Goal: Task Accomplishment & Management: Use online tool/utility

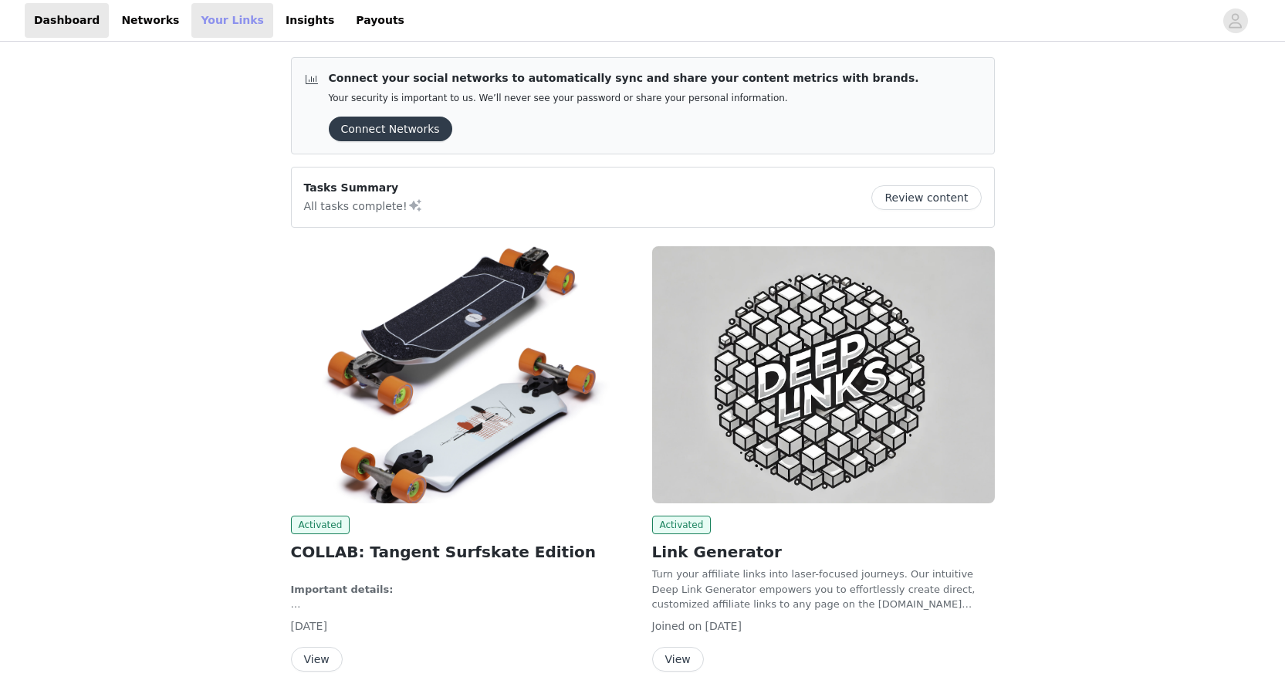
click at [204, 25] on link "Your Links" at bounding box center [232, 20] width 82 height 35
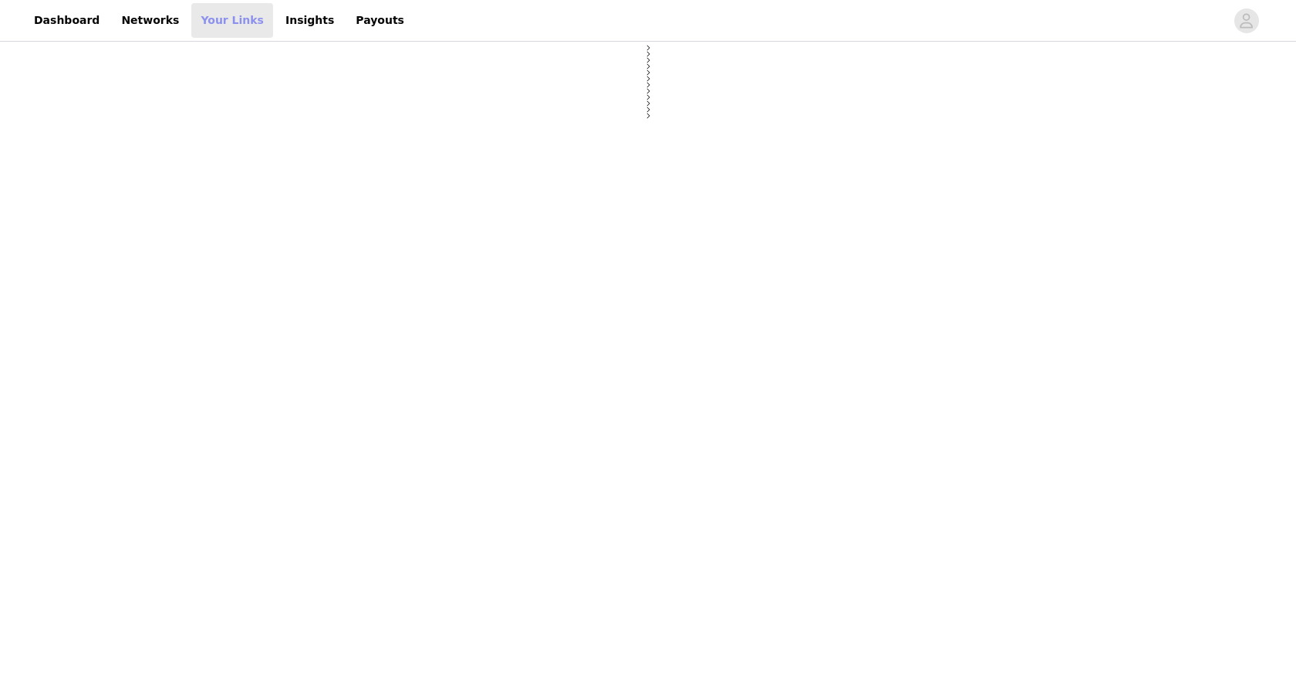
select select "12"
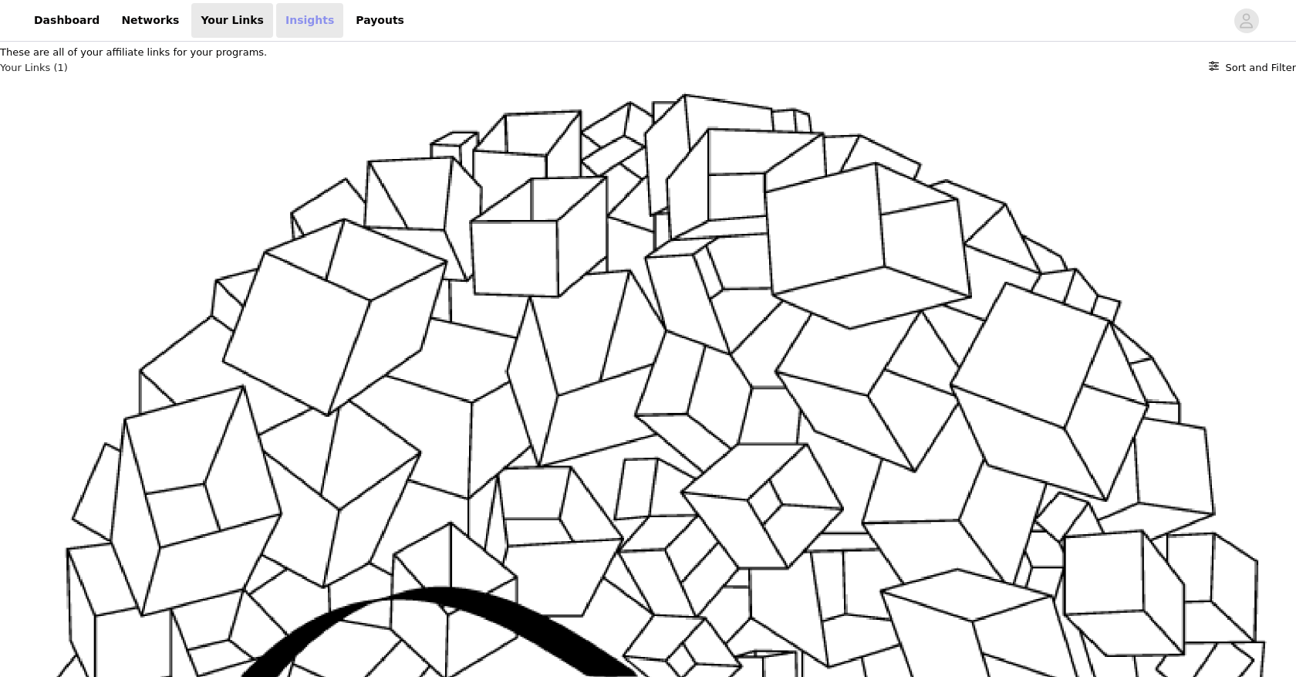
click at [276, 24] on link "Insights" at bounding box center [309, 20] width 67 height 35
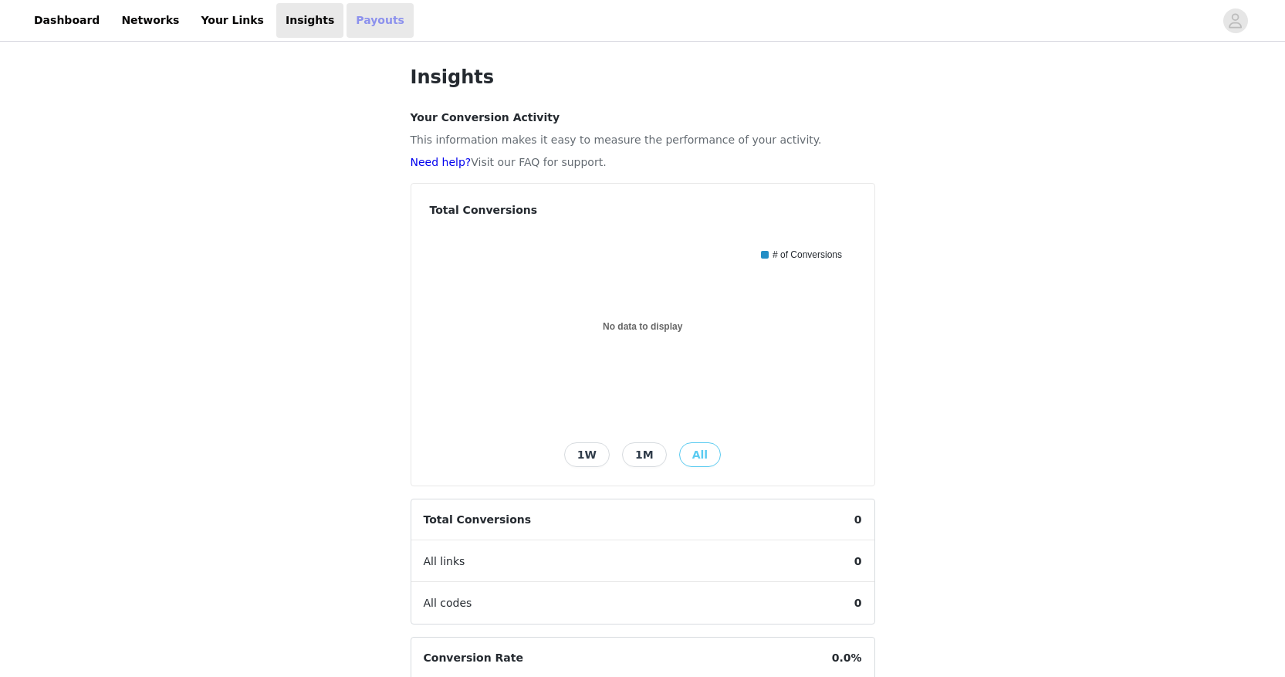
click at [349, 19] on link "Payouts" at bounding box center [379, 20] width 67 height 35
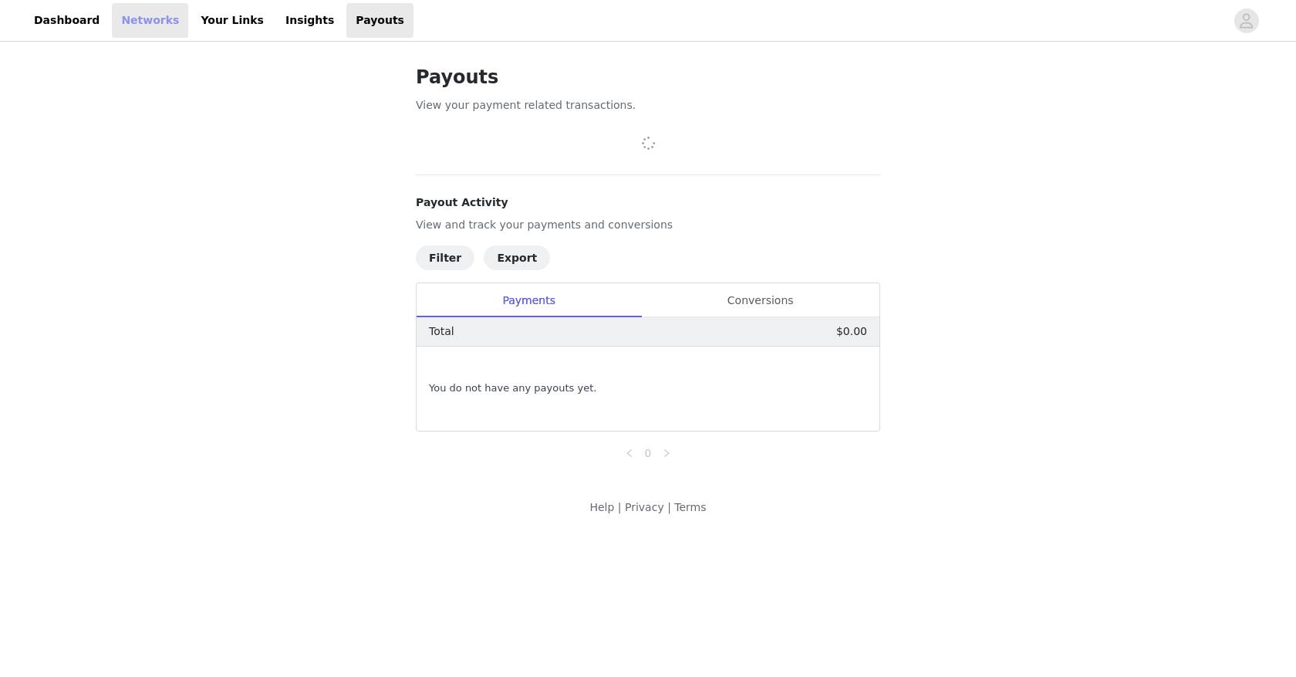
click at [153, 21] on link "Networks" at bounding box center [150, 20] width 76 height 35
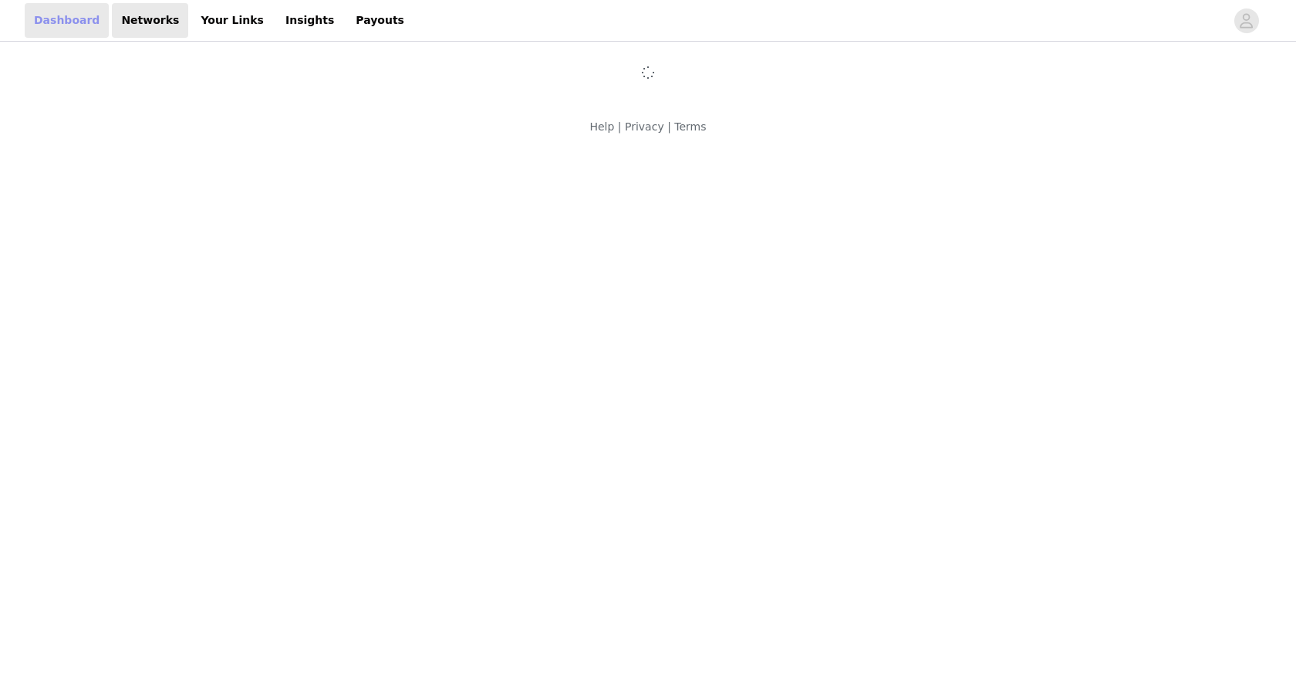
click at [58, 31] on link "Dashboard" at bounding box center [67, 20] width 84 height 35
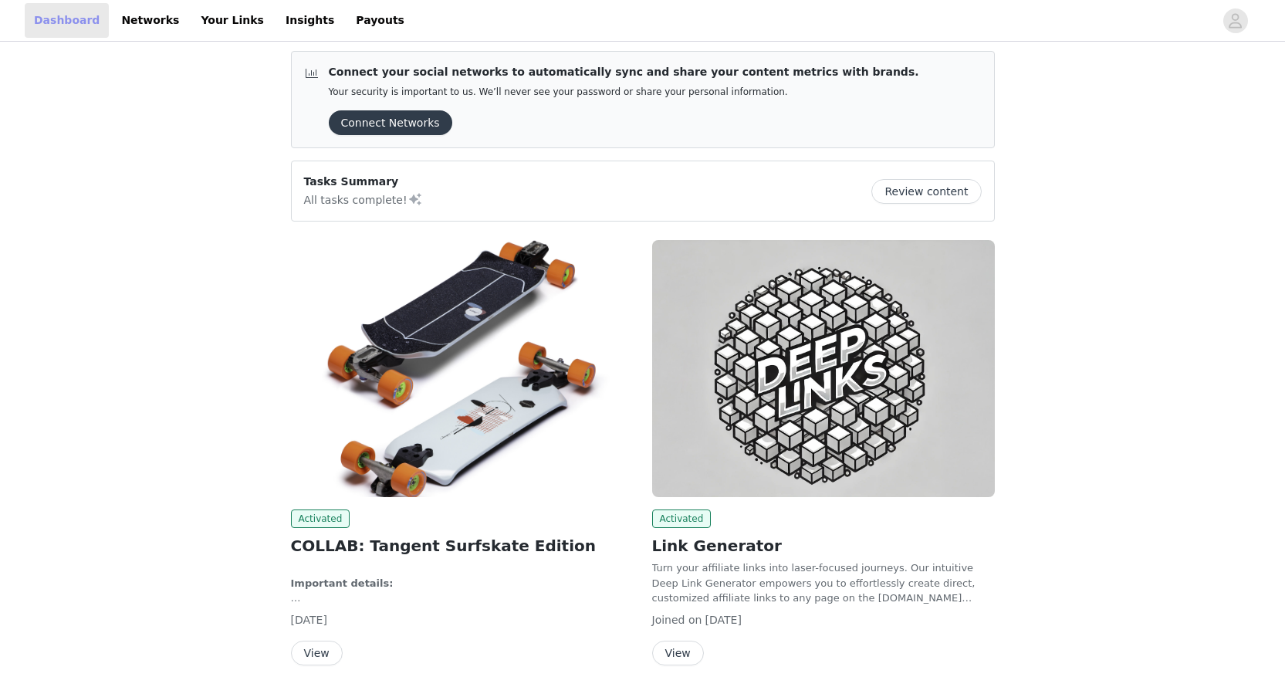
scroll to position [77, 0]
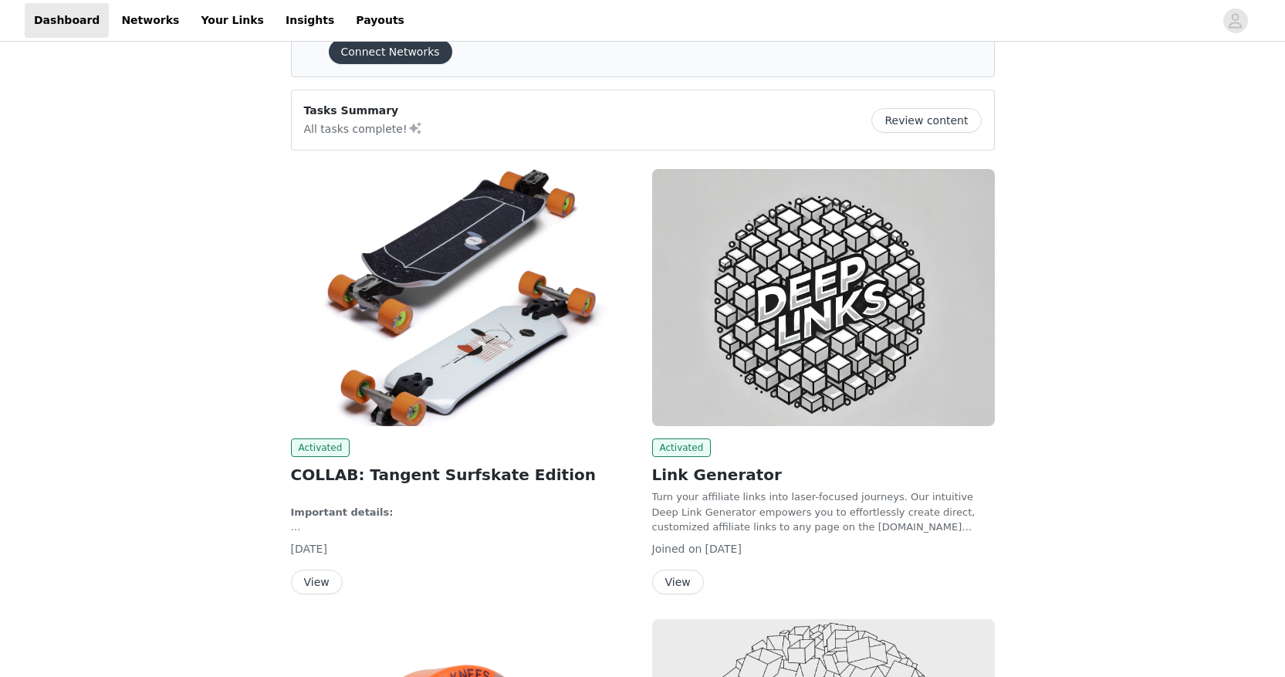
click at [329, 586] on button "View" at bounding box center [317, 581] width 52 height 25
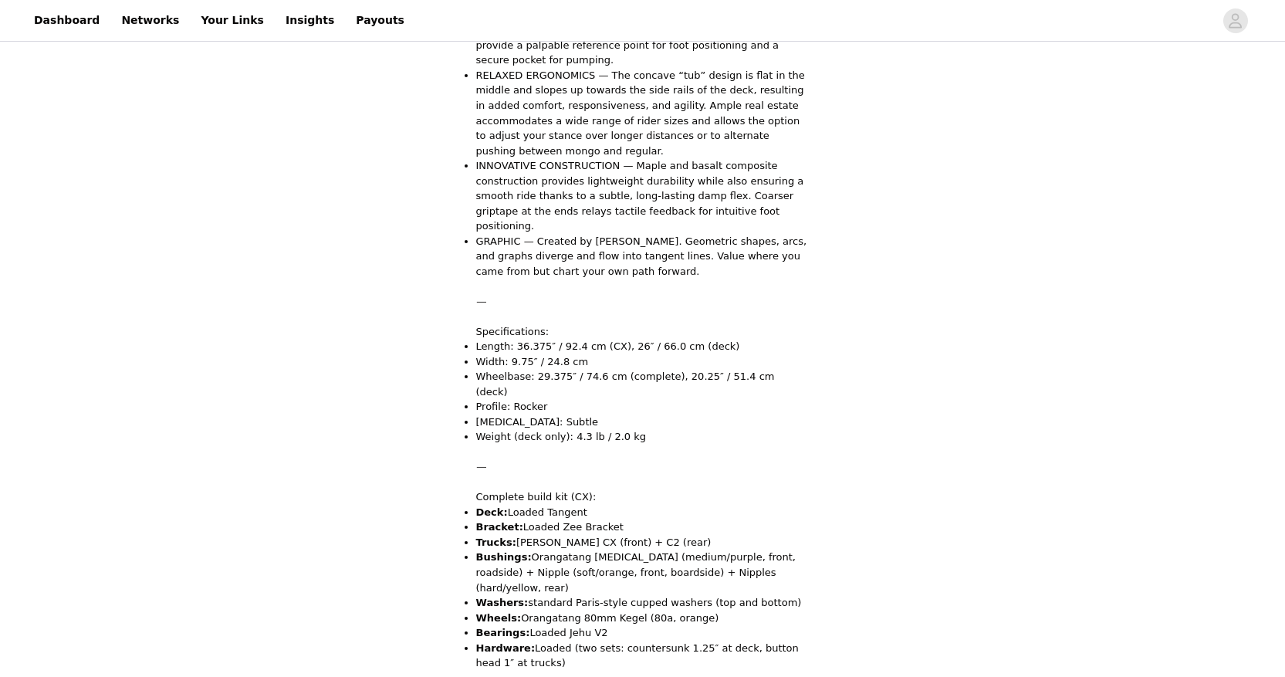
scroll to position [1431, 0]
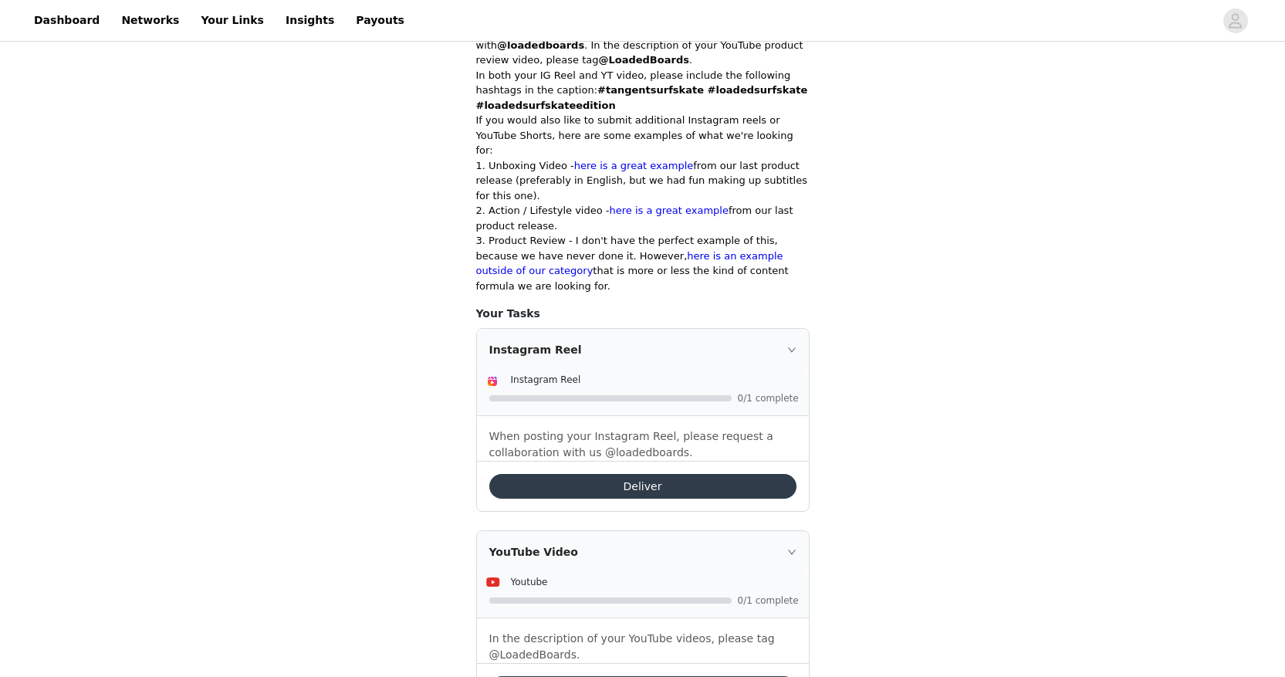
scroll to position [414, 0]
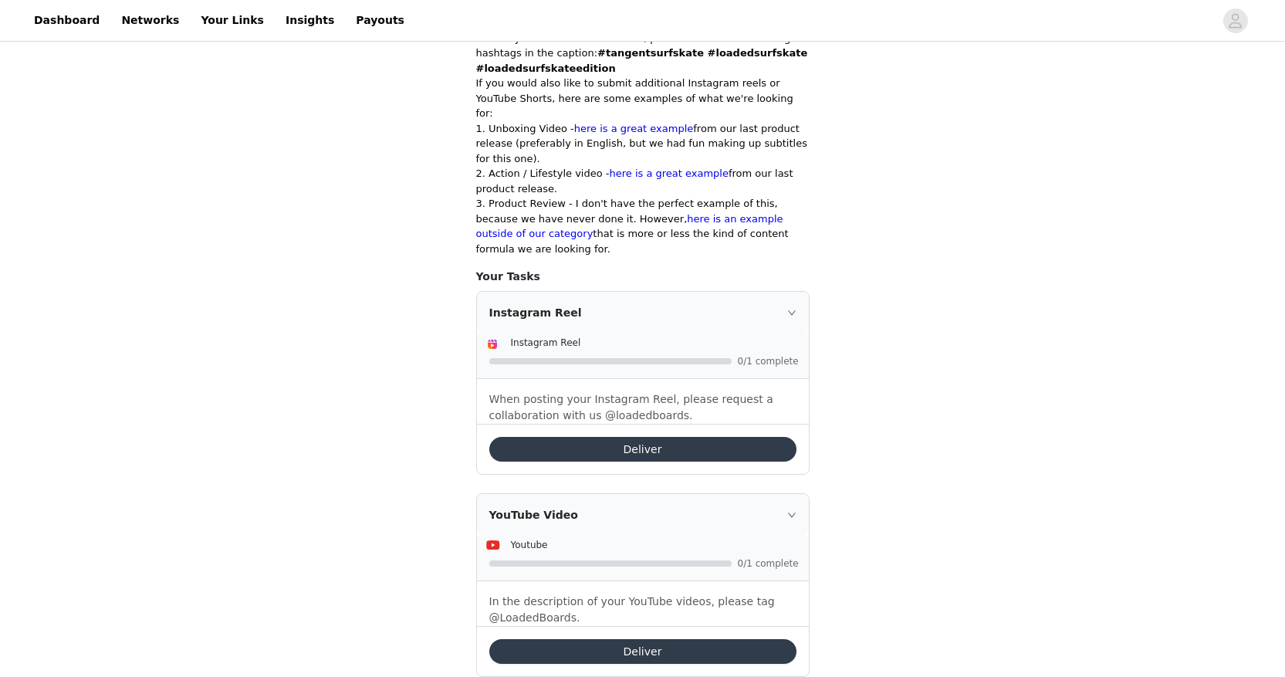
click at [639, 437] on button "Deliver" at bounding box center [642, 449] width 307 height 25
